Goal: Entertainment & Leisure: Consume media (video, audio)

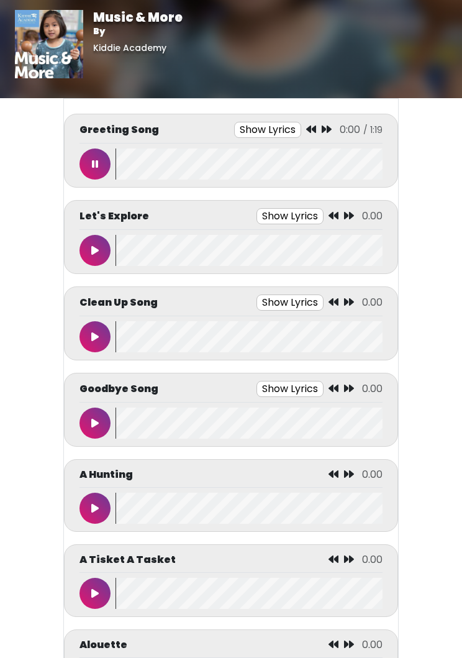
click at [96, 163] on icon at bounding box center [95, 164] width 6 height 10
click at [89, 168] on button at bounding box center [95, 164] width 31 height 31
click at [72, 58] on img at bounding box center [49, 44] width 68 height 68
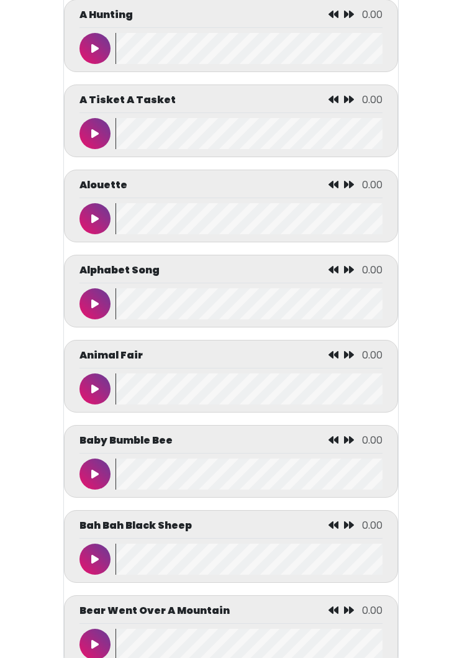
scroll to position [461, 0]
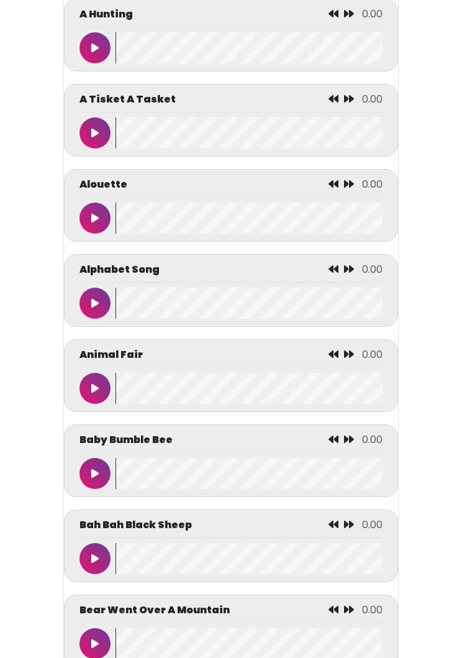
click at [90, 306] on button at bounding box center [95, 303] width 31 height 31
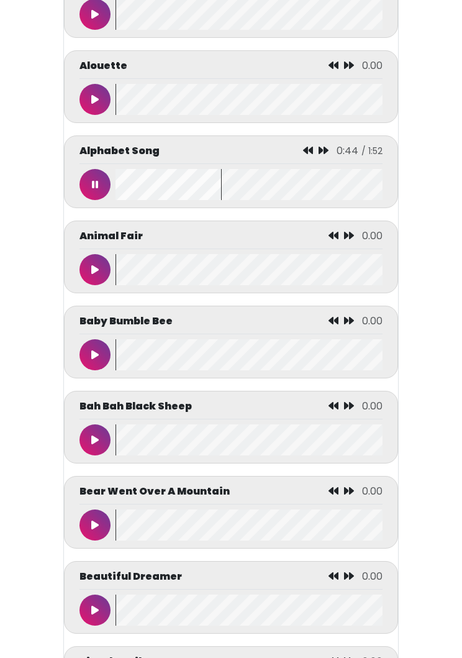
scroll to position [580, 0]
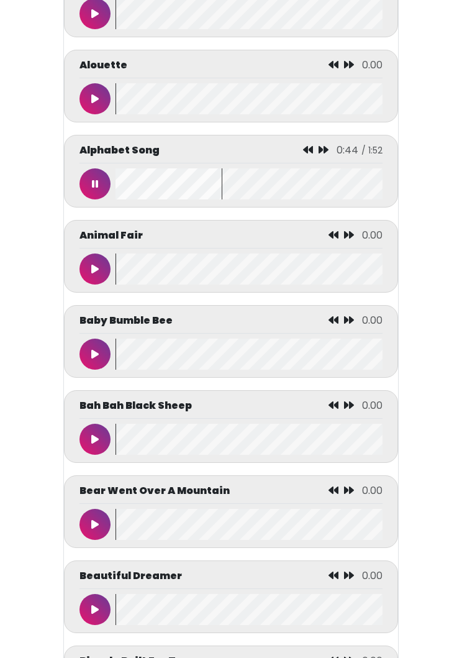
click at [89, 357] on button at bounding box center [95, 354] width 31 height 31
click at [91, 356] on button at bounding box center [95, 354] width 31 height 31
click at [85, 356] on button at bounding box center [95, 354] width 31 height 31
click at [91, 361] on button at bounding box center [95, 354] width 31 height 31
click at [88, 352] on button at bounding box center [95, 354] width 31 height 31
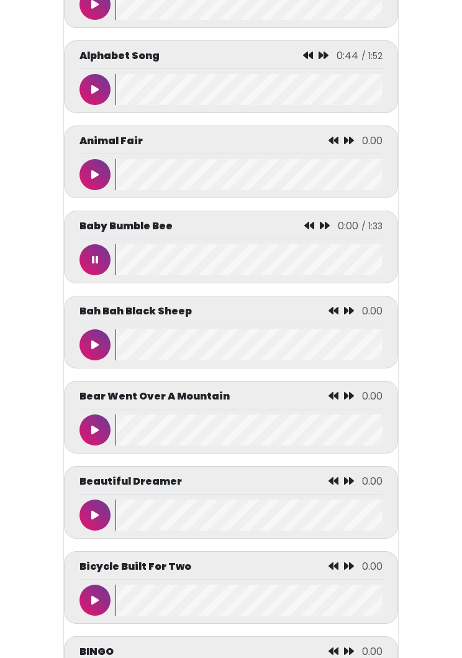
scroll to position [681, 0]
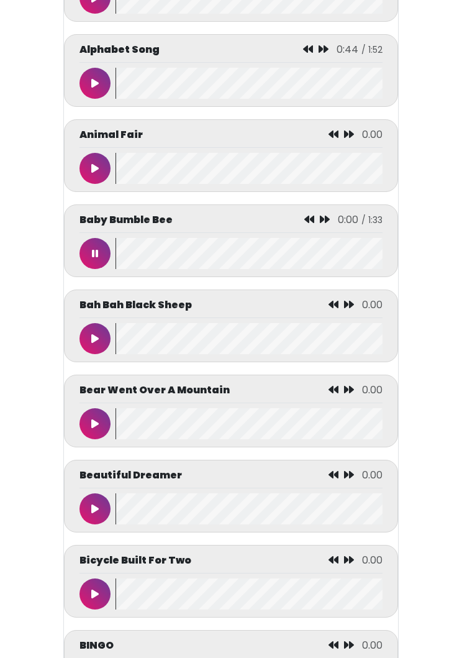
click at [87, 263] on button at bounding box center [95, 253] width 31 height 31
click at [92, 255] on icon at bounding box center [94, 254] width 7 height 10
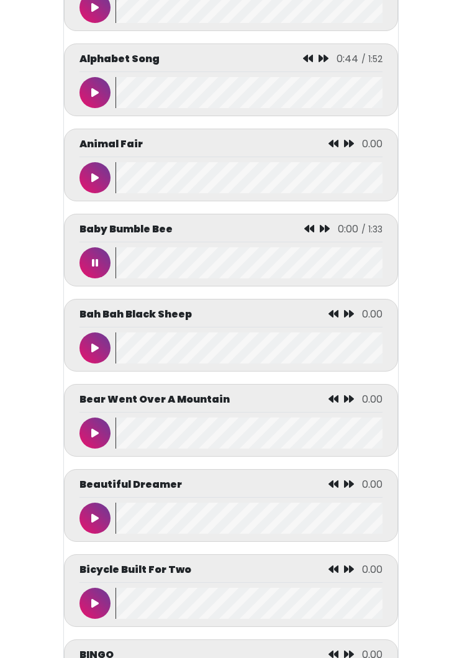
scroll to position [671, 0]
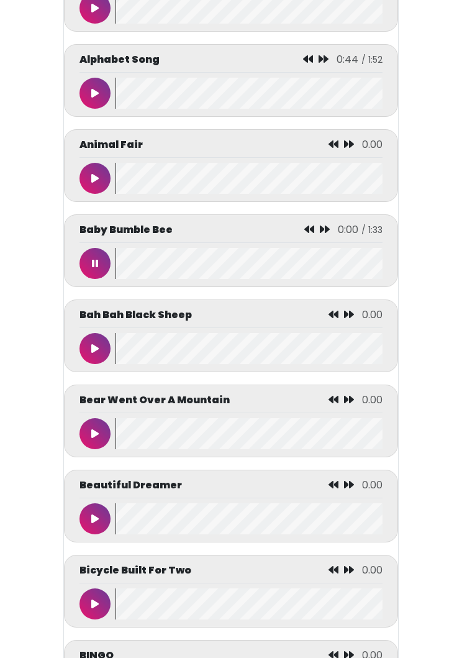
click at [150, 271] on wave at bounding box center [249, 263] width 267 height 31
click at [91, 270] on button at bounding box center [95, 263] width 31 height 31
click at [91, 264] on icon at bounding box center [94, 264] width 7 height 10
click at [85, 263] on button at bounding box center [95, 263] width 31 height 31
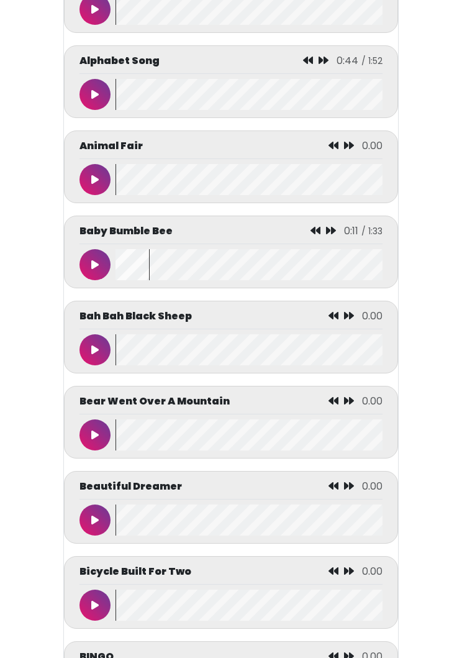
click at [118, 269] on wave at bounding box center [249, 265] width 267 height 31
click at [118, 268] on wave at bounding box center [249, 264] width 267 height 31
click at [82, 265] on button at bounding box center [95, 264] width 31 height 31
click at [86, 269] on button at bounding box center [95, 264] width 31 height 31
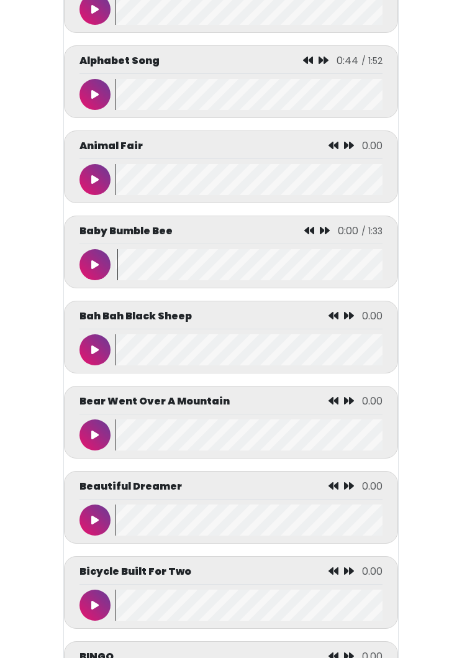
click at [86, 271] on button at bounding box center [95, 264] width 31 height 31
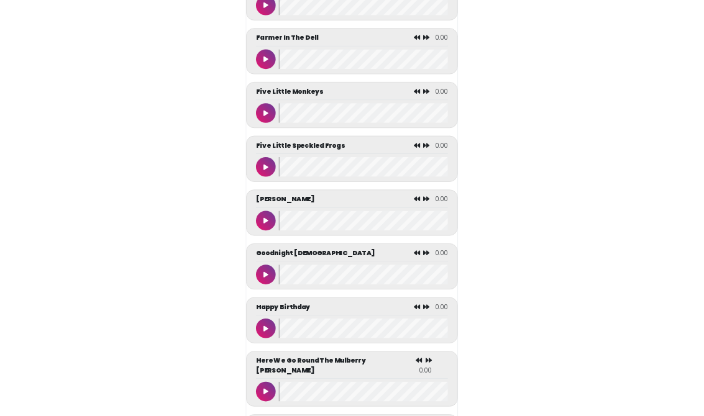
scroll to position [2202, 0]
